Goal: Task Accomplishment & Management: Manage account settings

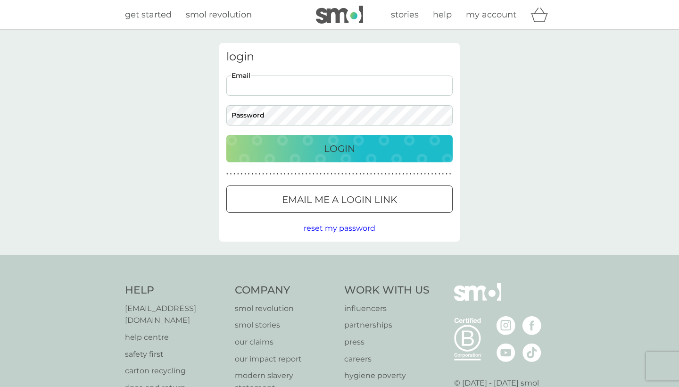
type input "[EMAIL_ADDRESS][DOMAIN_NAME]"
click at [317, 145] on div "Login" at bounding box center [340, 148] width 208 height 15
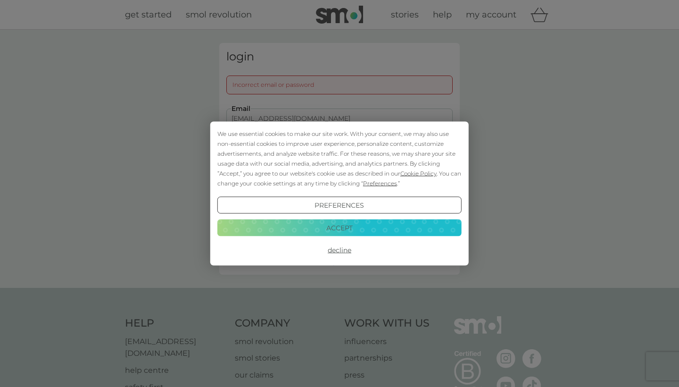
click at [347, 251] on button "Decline" at bounding box center [339, 250] width 244 height 17
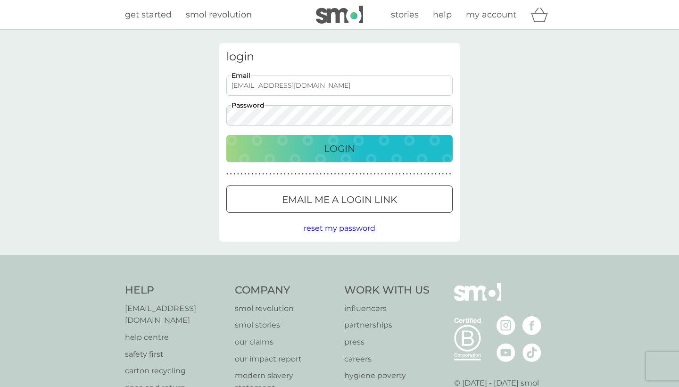
click at [311, 85] on input "sedyukk@gmail.com" at bounding box center [339, 85] width 226 height 20
drag, startPoint x: 284, startPoint y: 85, endPoint x: 266, endPoint y: 85, distance: 17.9
click at [266, 85] on input "sedyukk@gmail.com" at bounding box center [339, 85] width 226 height 20
click at [273, 86] on input "sedyukk@icoudl.com" at bounding box center [339, 85] width 226 height 20
click at [286, 86] on input "sedyukk@icloudl.com" at bounding box center [339, 85] width 226 height 20
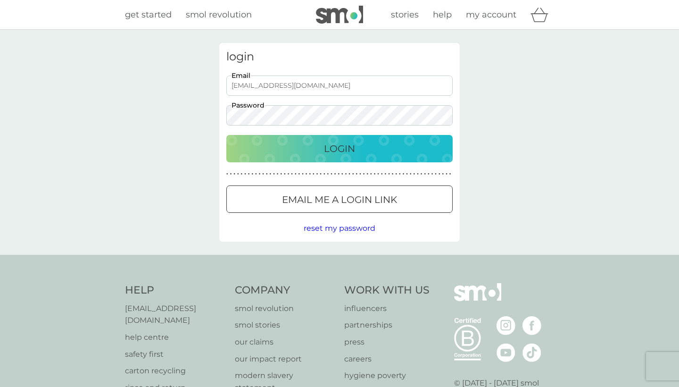
click at [324, 88] on input "[EMAIL_ADDRESS][DOMAIN_NAME]" at bounding box center [339, 85] width 226 height 20
type input "[EMAIL_ADDRESS][DOMAIN_NAME]"
click at [374, 153] on div "Login" at bounding box center [340, 148] width 208 height 15
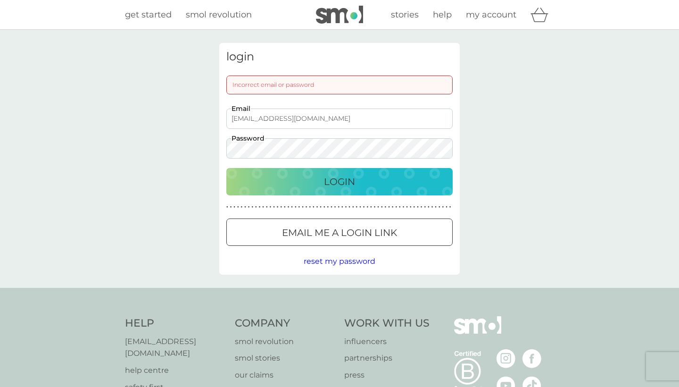
click at [339, 124] on input "[EMAIL_ADDRESS][DOMAIN_NAME]" at bounding box center [339, 119] width 226 height 20
click at [345, 261] on span "reset my password" at bounding box center [340, 261] width 72 height 9
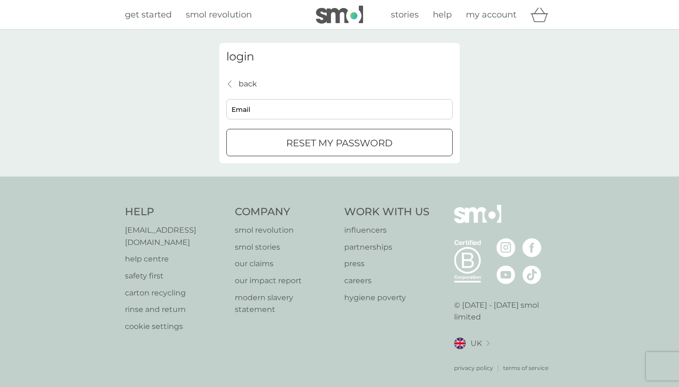
click at [245, 83] on p "back" at bounding box center [248, 84] width 18 height 12
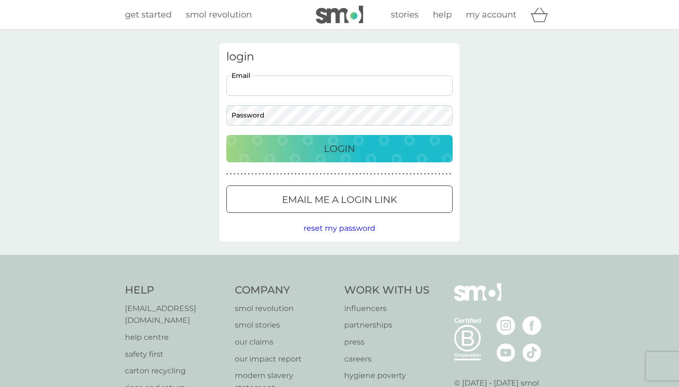
type input "[EMAIL_ADDRESS][DOMAIN_NAME]"
click at [332, 209] on button "Email me a login link" at bounding box center [339, 198] width 226 height 27
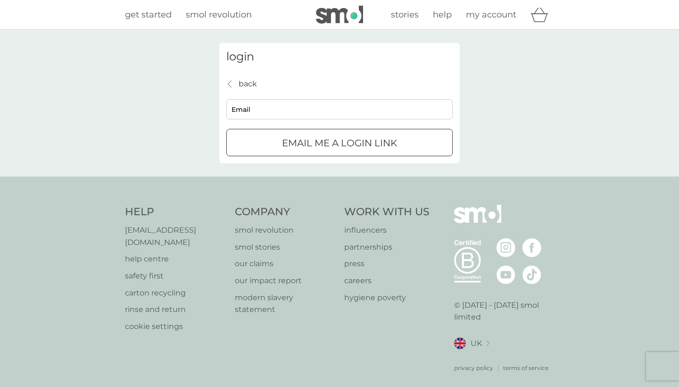
click at [314, 105] on input "Email" at bounding box center [339, 109] width 226 height 20
type input "[EMAIL_ADDRESS][DOMAIN_NAME]"
click at [324, 145] on div "submit" at bounding box center [340, 143] width 34 height 10
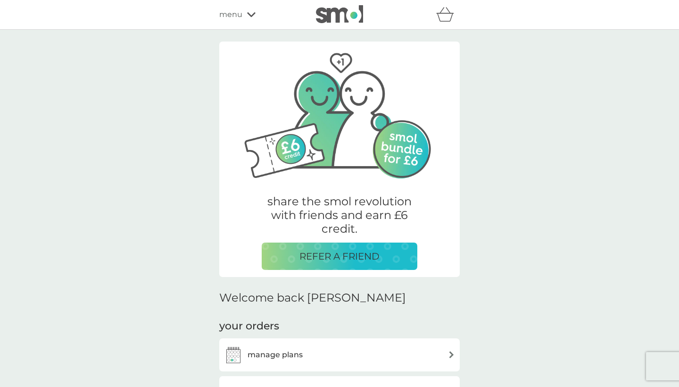
click at [389, 214] on p "Your last payment didn’t go through. Please update your payment method or email…" at bounding box center [339, 192] width 159 height 60
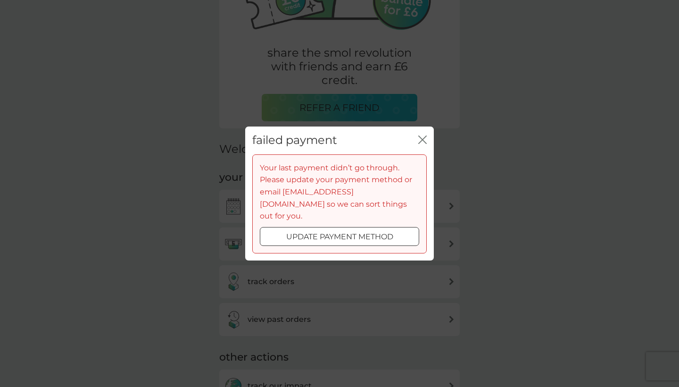
click at [419, 144] on icon "close" at bounding box center [422, 139] width 8 height 8
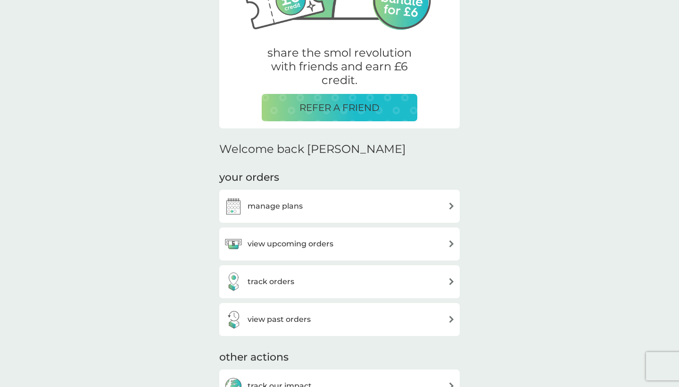
click at [388, 209] on div "manage plans" at bounding box center [339, 206] width 231 height 19
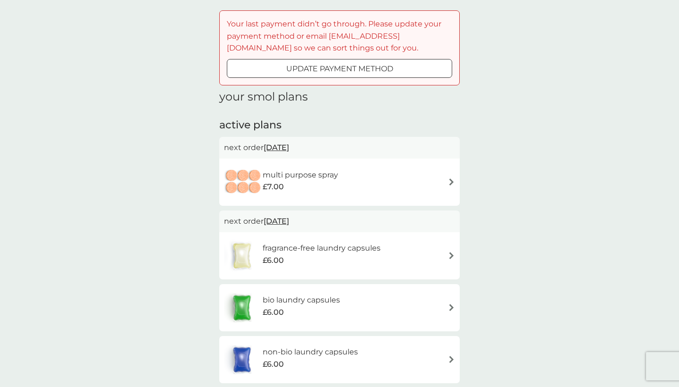
scroll to position [33, 0]
click at [355, 177] on div "multi purpose spray £7.00" at bounding box center [339, 182] width 231 height 33
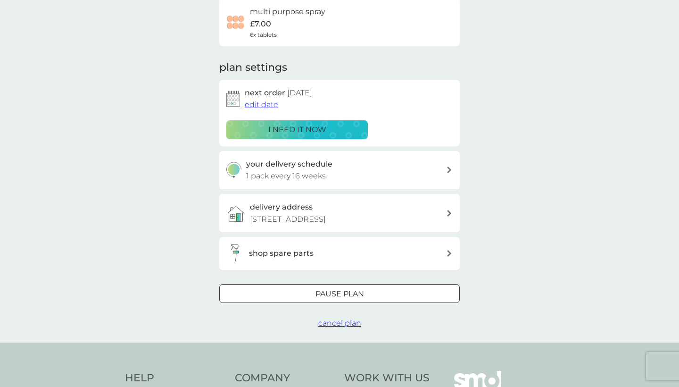
scroll to position [163, 0]
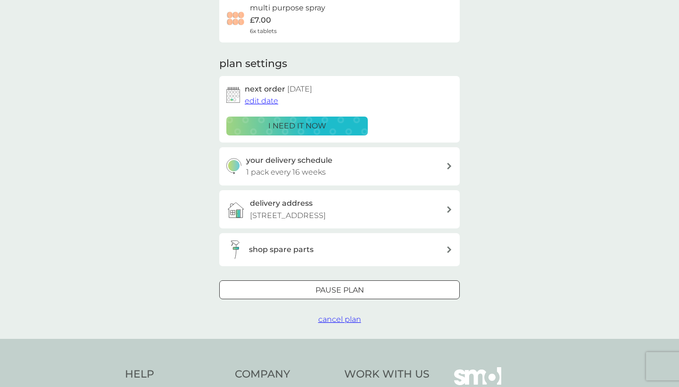
click at [348, 324] on span "cancel plan" at bounding box center [339, 319] width 43 height 9
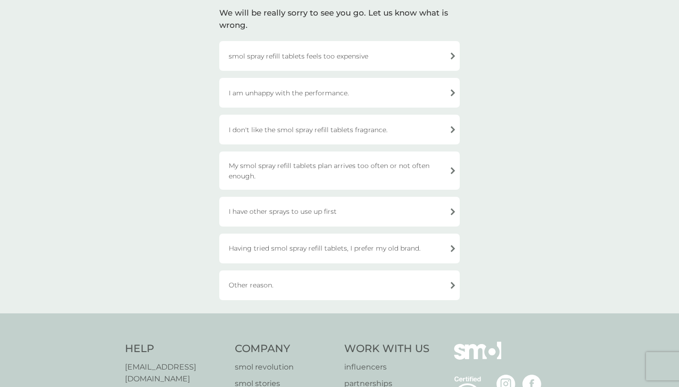
scroll to position [155, 0]
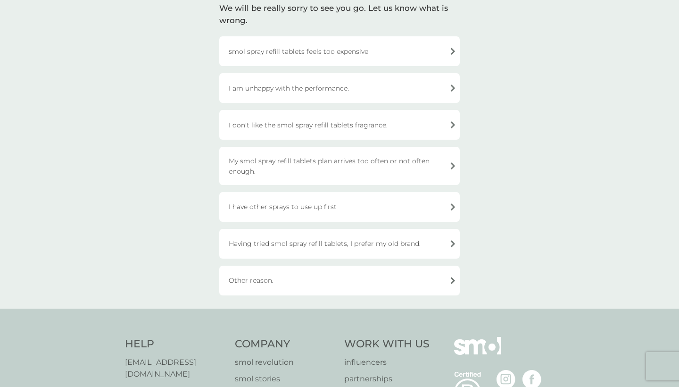
click at [358, 204] on div "I have other sprays to use up first" at bounding box center [339, 207] width 241 height 30
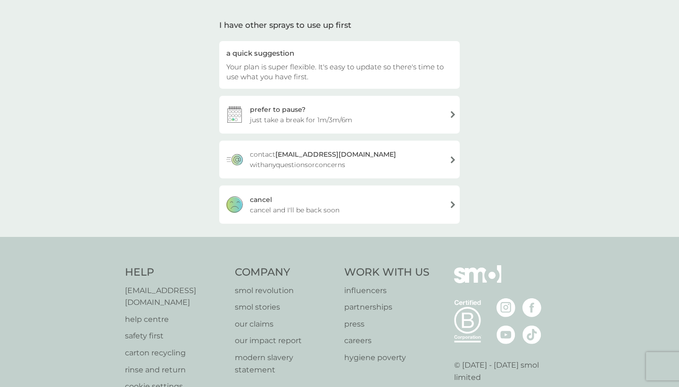
scroll to position [139, 0]
click at [355, 206] on div "[PERSON_NAME] and I'll be back soon" at bounding box center [339, 205] width 241 height 38
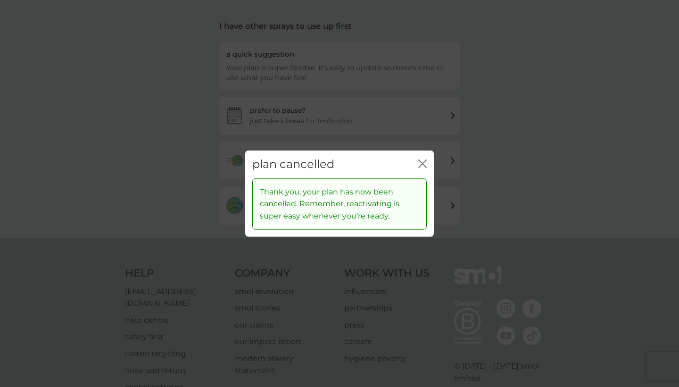
click at [425, 165] on icon "close" at bounding box center [422, 163] width 8 height 8
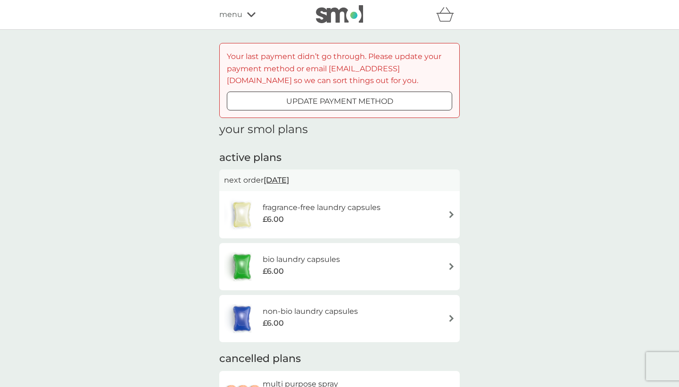
click at [387, 222] on div "fragrance-free laundry capsules £6.00" at bounding box center [326, 214] width 127 height 26
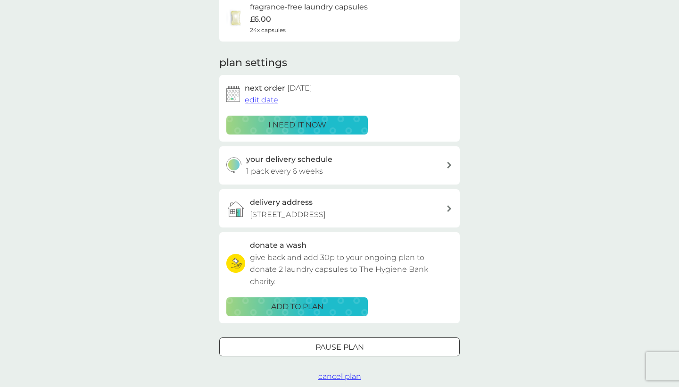
scroll to position [222, 0]
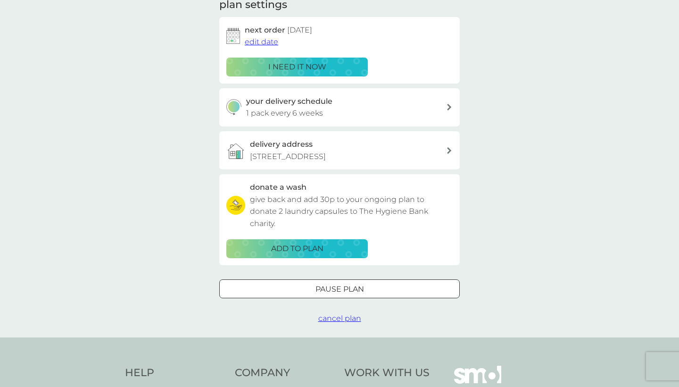
click at [351, 323] on span "cancel plan" at bounding box center [339, 318] width 43 height 9
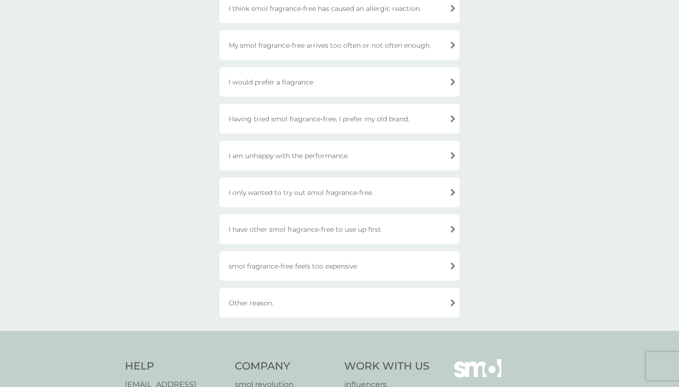
scroll to position [199, 0]
click at [386, 232] on div "I have other smol fragrance-free to use up first" at bounding box center [339, 228] width 241 height 30
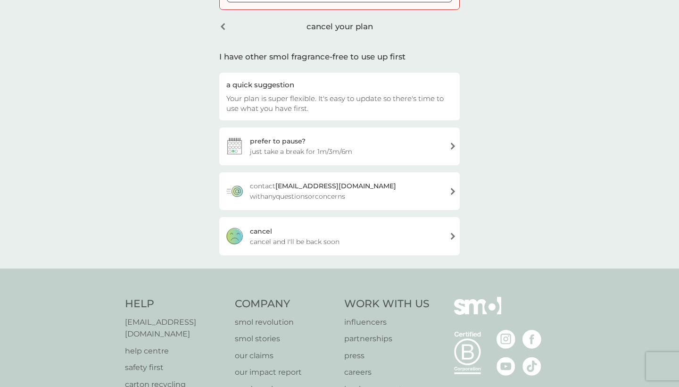
scroll to position [106, 0]
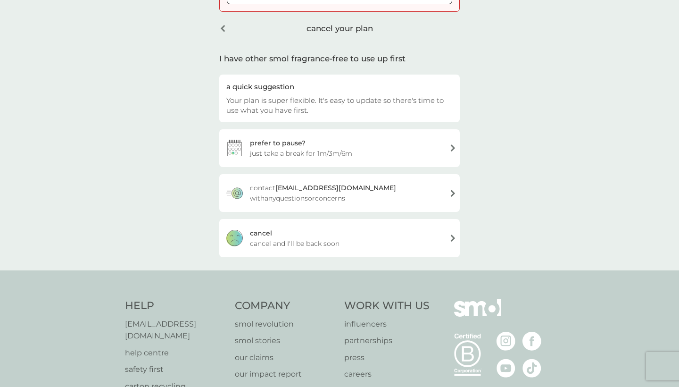
click at [371, 243] on div "[PERSON_NAME] and I'll be back soon" at bounding box center [339, 238] width 241 height 38
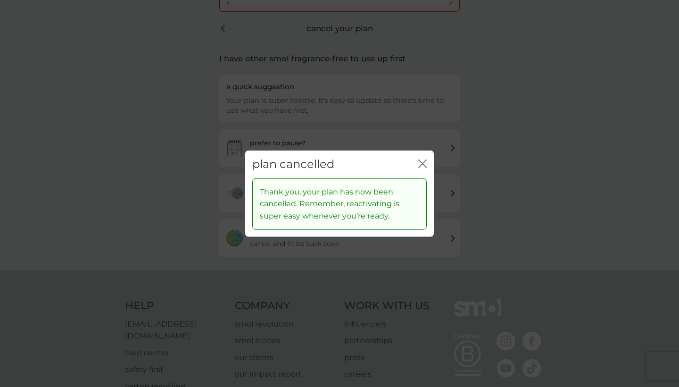
click at [423, 169] on button "close" at bounding box center [422, 164] width 8 height 10
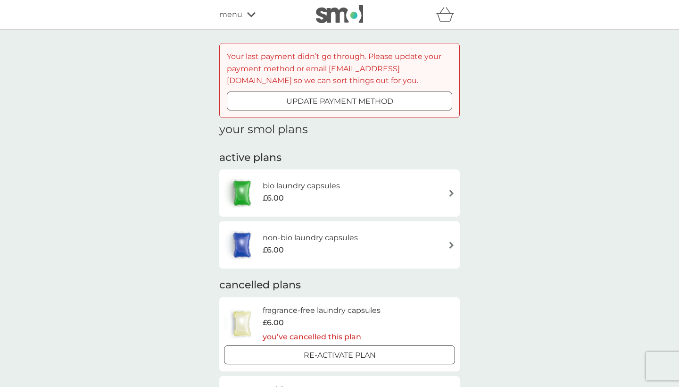
click at [405, 201] on div "bio laundry capsules £6.00" at bounding box center [339, 192] width 231 height 33
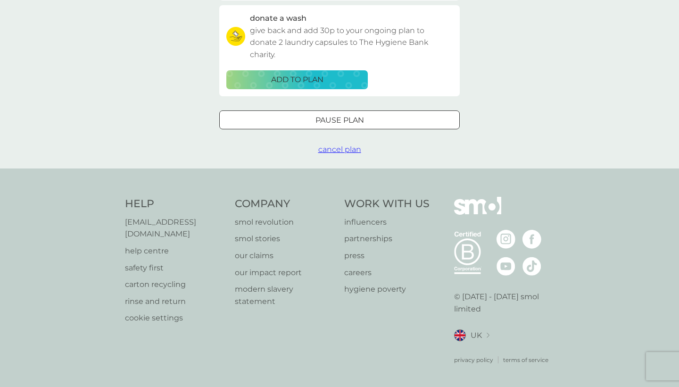
scroll to position [391, 0]
click at [352, 154] on span "cancel plan" at bounding box center [339, 149] width 43 height 9
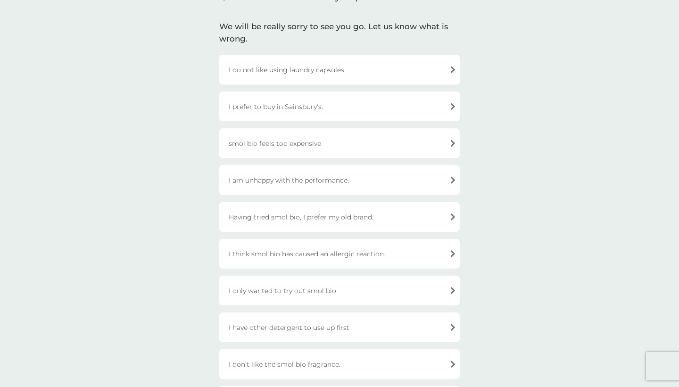
scroll to position [139, 0]
click at [355, 104] on div "I prefer to buy in Sainsbury's." at bounding box center [339, 104] width 241 height 30
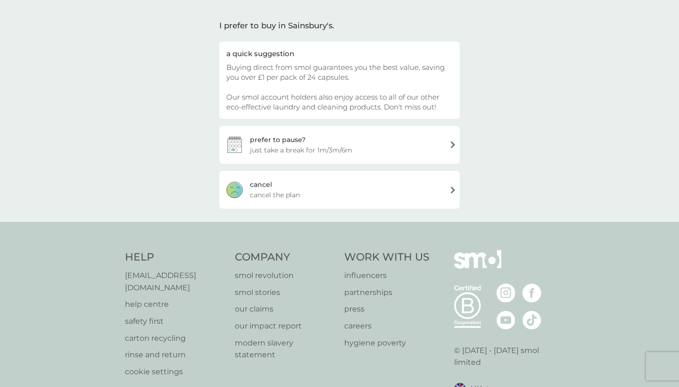
click at [355, 197] on div "[PERSON_NAME] the plan" at bounding box center [339, 190] width 241 height 38
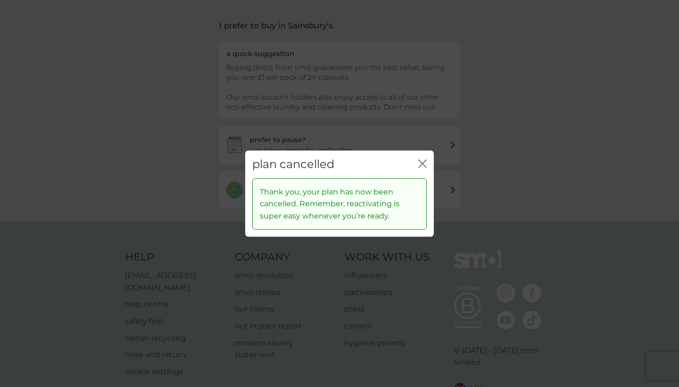
click at [421, 164] on icon "close" at bounding box center [422, 163] width 8 height 8
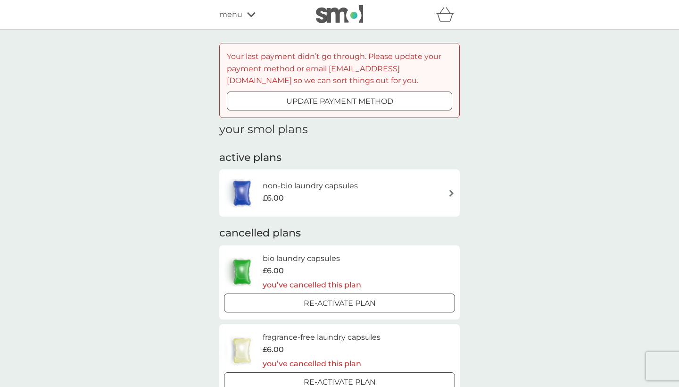
scroll to position [120, 0]
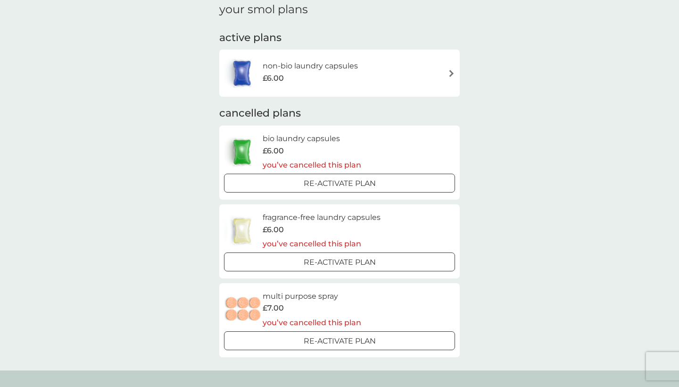
click at [410, 71] on div "non-bio laundry capsules £6.00" at bounding box center [339, 73] width 231 height 33
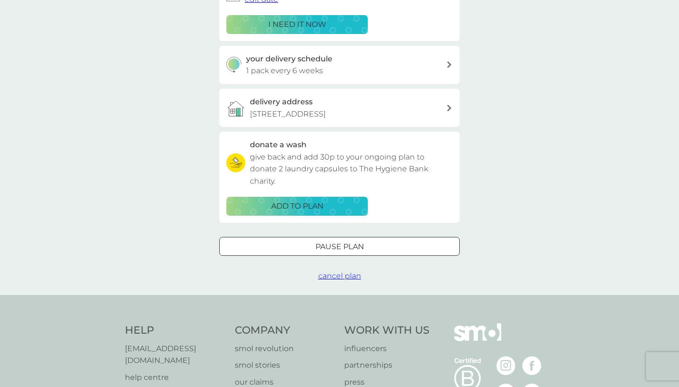
scroll to position [285, 0]
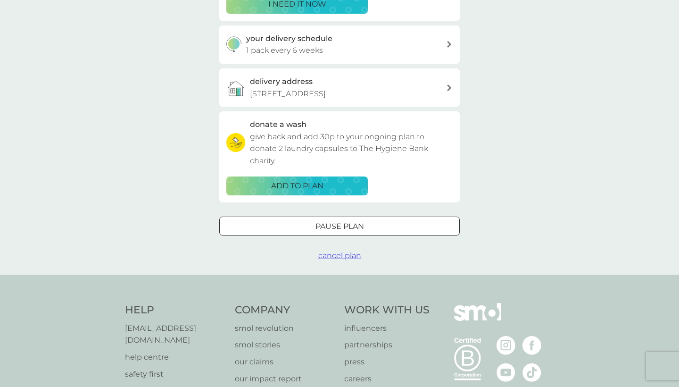
click at [348, 259] on span "cancel plan" at bounding box center [339, 255] width 43 height 9
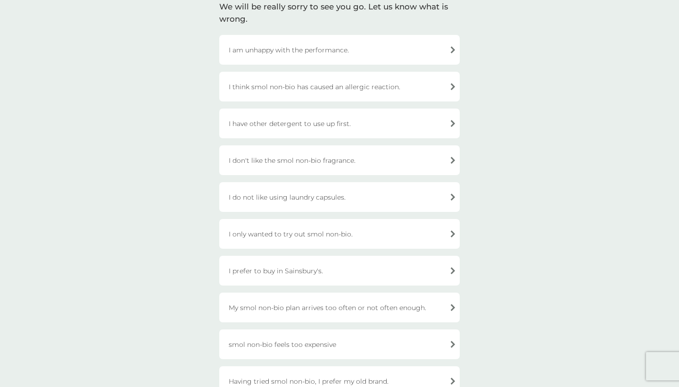
scroll to position [161, 0]
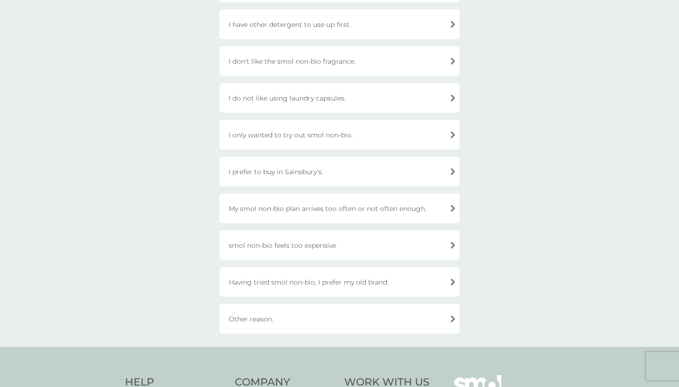
click at [378, 30] on div "I have other detergent to use up first." at bounding box center [339, 24] width 241 height 30
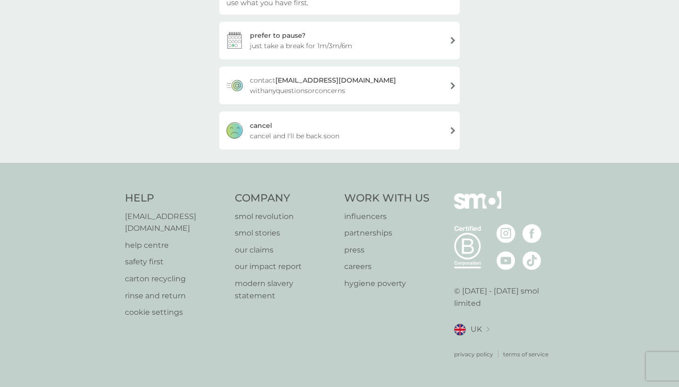
scroll to position [200, 0]
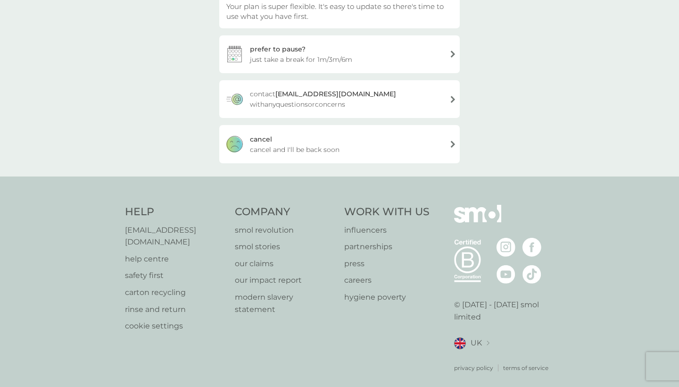
click at [362, 155] on div "[PERSON_NAME] and I'll be back soon" at bounding box center [339, 144] width 241 height 38
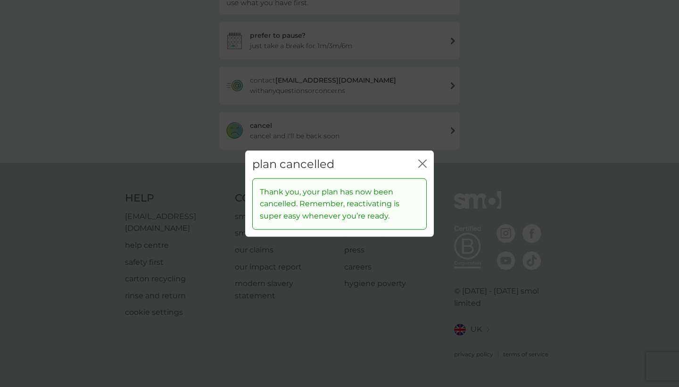
scroll to position [121, 0]
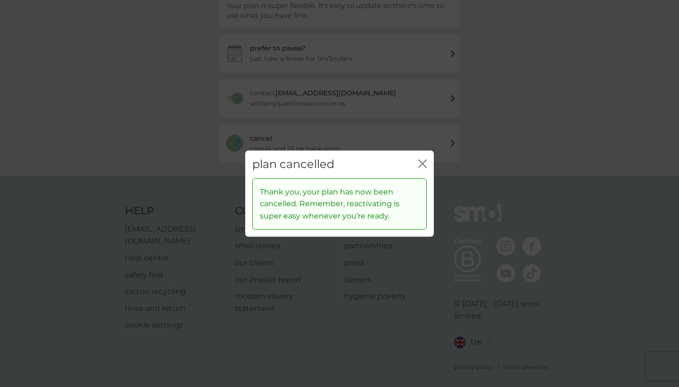
click at [422, 161] on icon "close" at bounding box center [422, 163] width 8 height 8
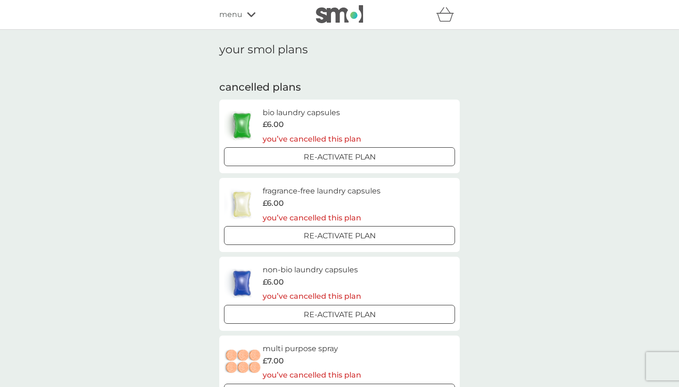
click at [243, 17] on div "menu" at bounding box center [259, 14] width 80 height 12
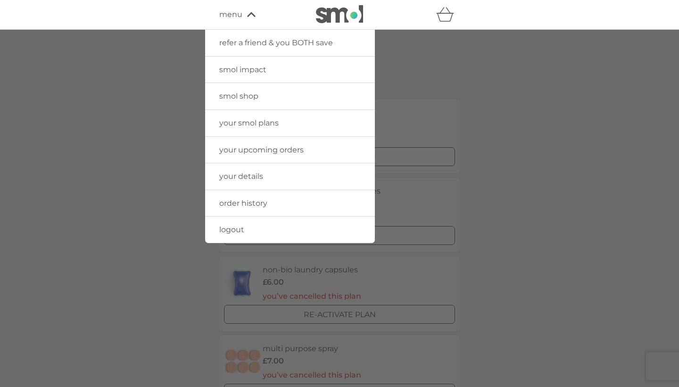
click at [252, 177] on span "your details" at bounding box center [241, 176] width 44 height 9
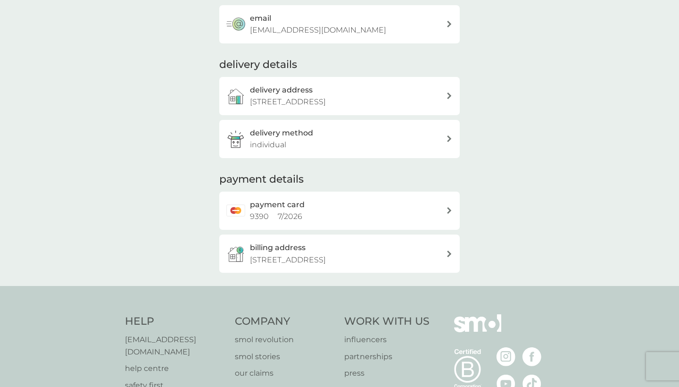
scroll to position [135, 0]
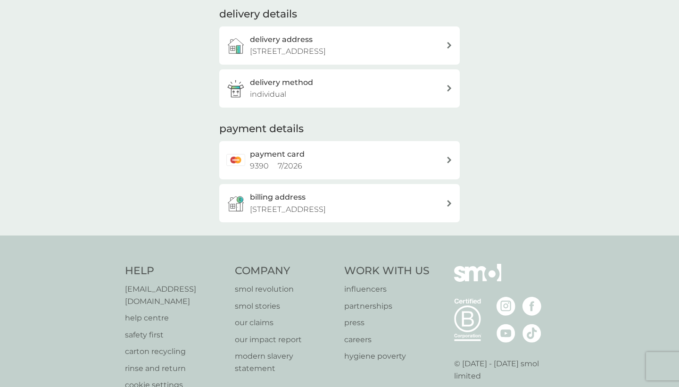
click at [343, 172] on div "payment card 9390 7 / 2026" at bounding box center [348, 160] width 196 height 24
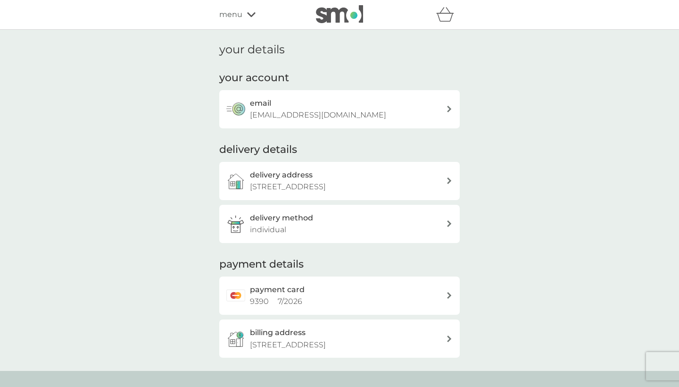
click at [371, 114] on div "email [EMAIL_ADDRESS][DOMAIN_NAME]" at bounding box center [348, 109] width 196 height 24
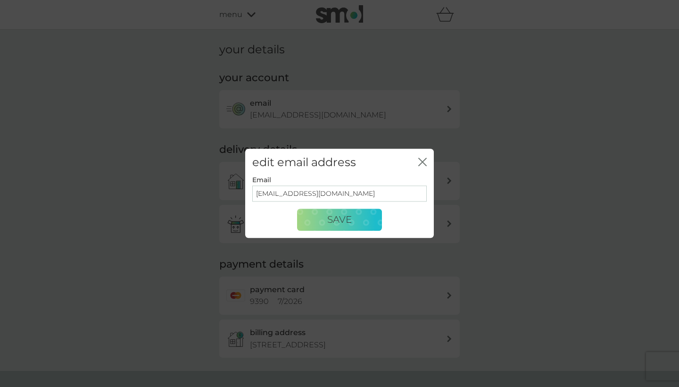
click at [424, 165] on icon "close" at bounding box center [422, 162] width 8 height 8
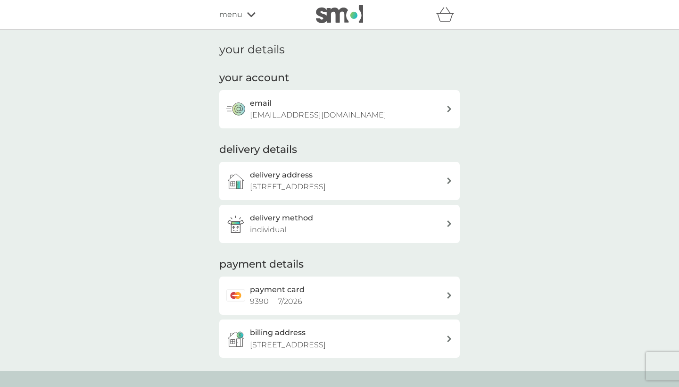
click at [247, 17] on icon at bounding box center [251, 15] width 8 height 6
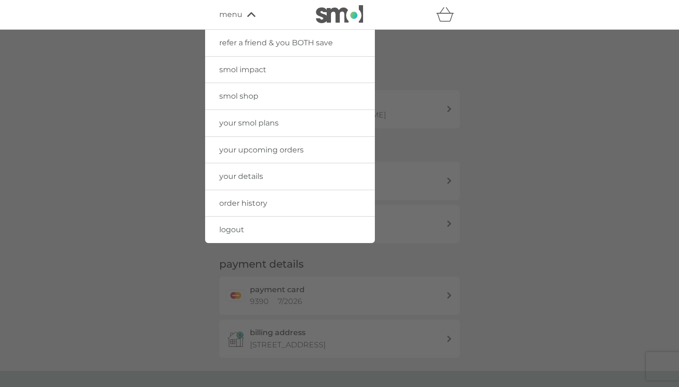
click at [251, 177] on span "your details" at bounding box center [241, 176] width 44 height 9
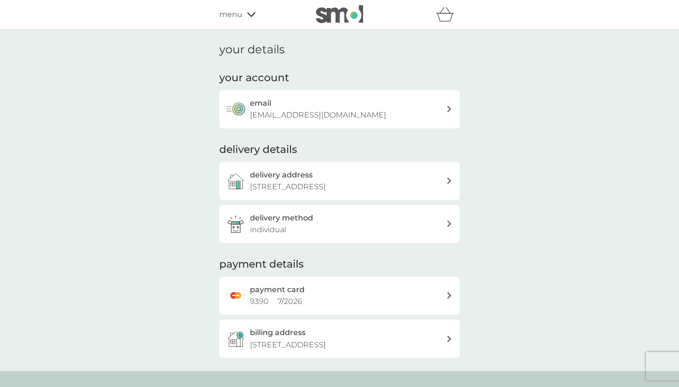
click at [322, 184] on p "[STREET_ADDRESS]" at bounding box center [288, 187] width 76 height 12
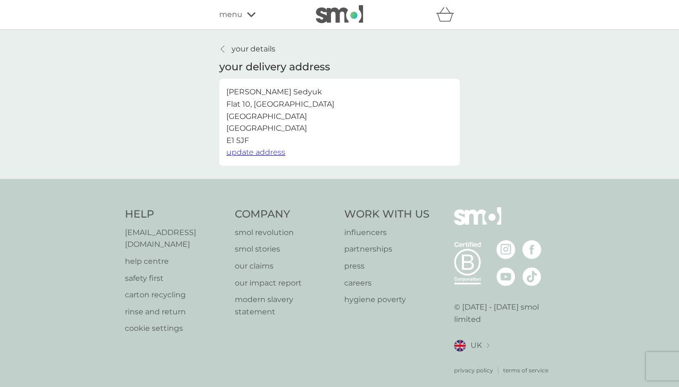
click at [222, 51] on icon at bounding box center [223, 49] width 4 height 8
